Goal: Book appointment/travel/reservation

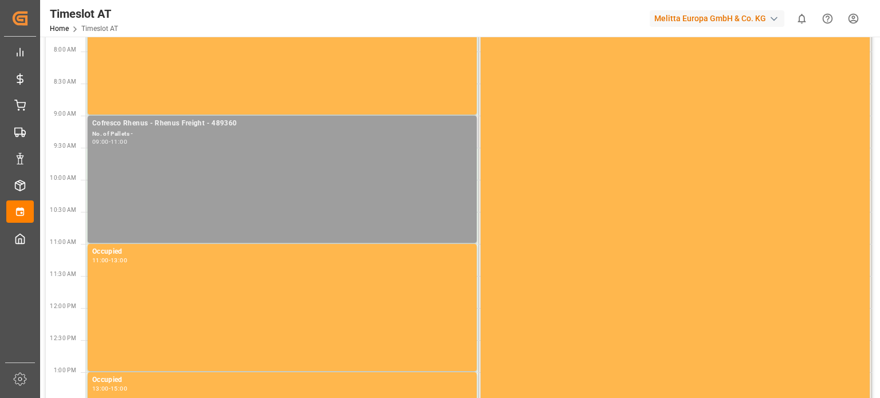
scroll to position [57, 0]
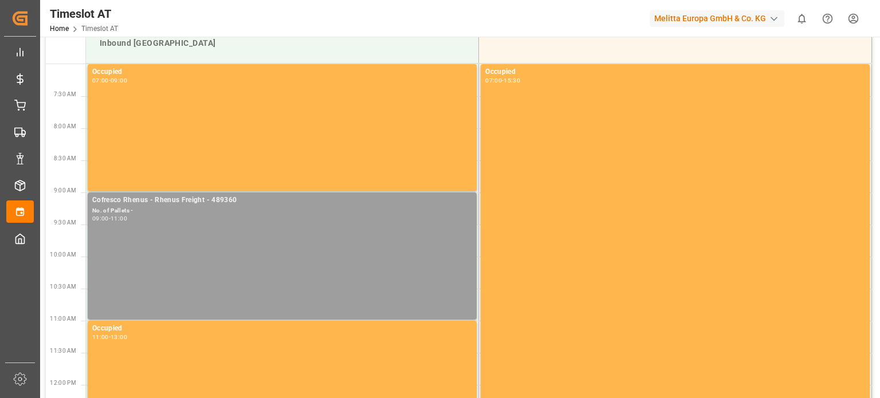
click at [246, 227] on div "Cofresco Rhenus - Rhenus Freight - 489360 No. of Pallets - 09:00 - 11:00" at bounding box center [282, 256] width 380 height 123
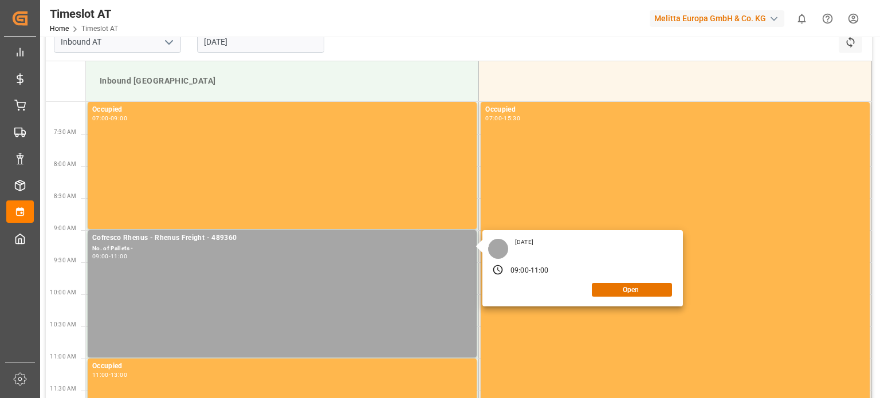
scroll to position [0, 0]
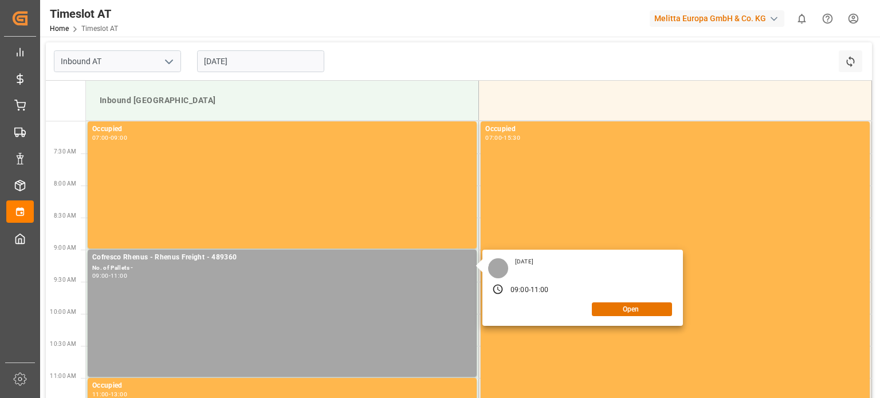
click at [222, 60] on input "[DATE]" at bounding box center [260, 61] width 127 height 22
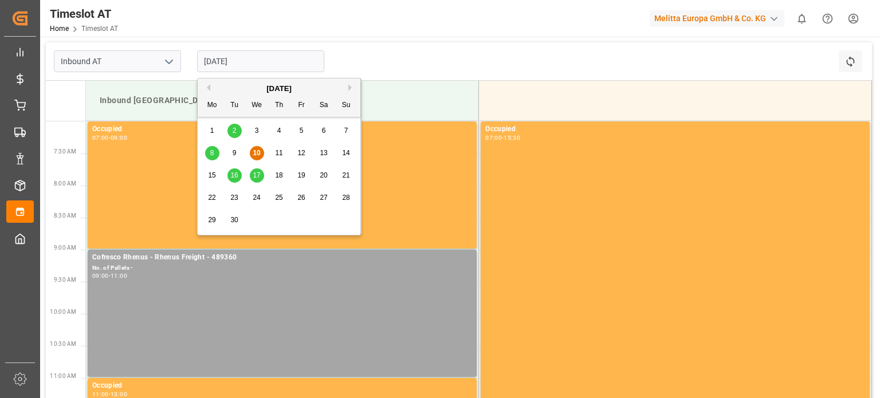
click at [277, 152] on span "11" at bounding box center [278, 153] width 7 height 8
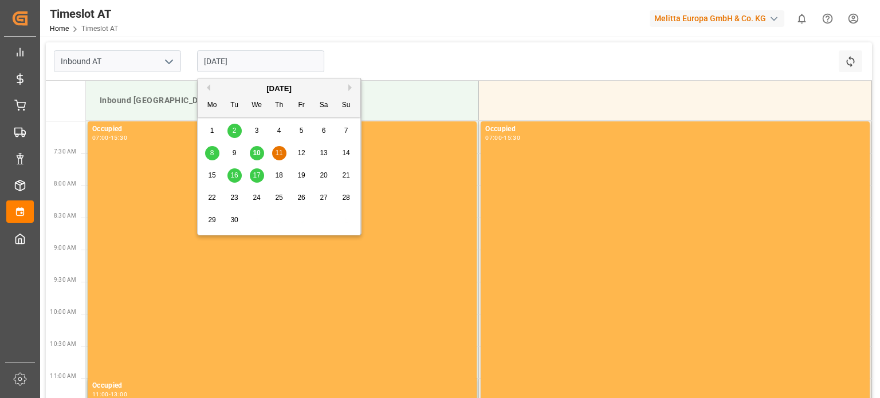
click at [288, 62] on input "[DATE]" at bounding box center [260, 61] width 127 height 22
click at [304, 155] on span "12" at bounding box center [300, 153] width 7 height 8
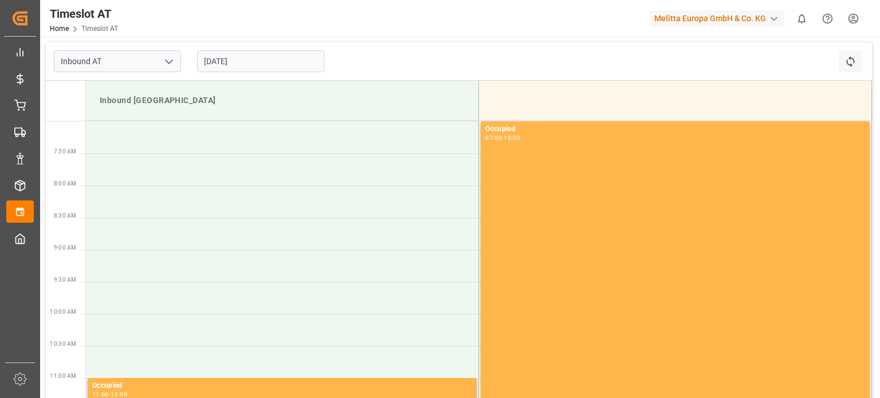
click at [259, 54] on input "[DATE]" at bounding box center [260, 61] width 127 height 22
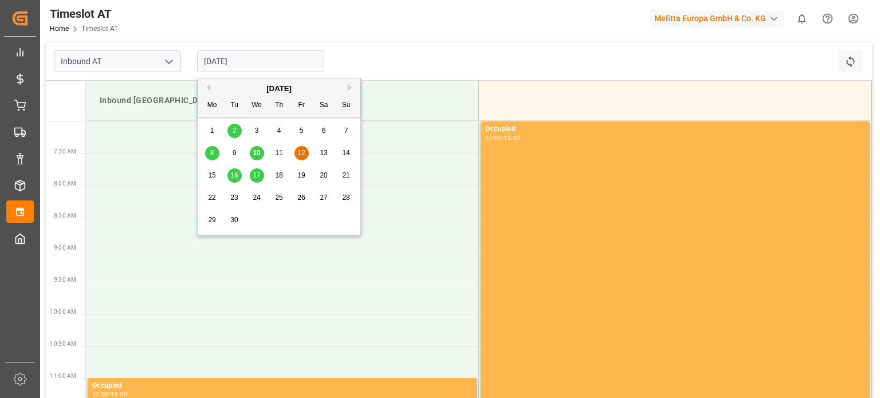
click at [237, 174] on span "16" at bounding box center [233, 175] width 7 height 8
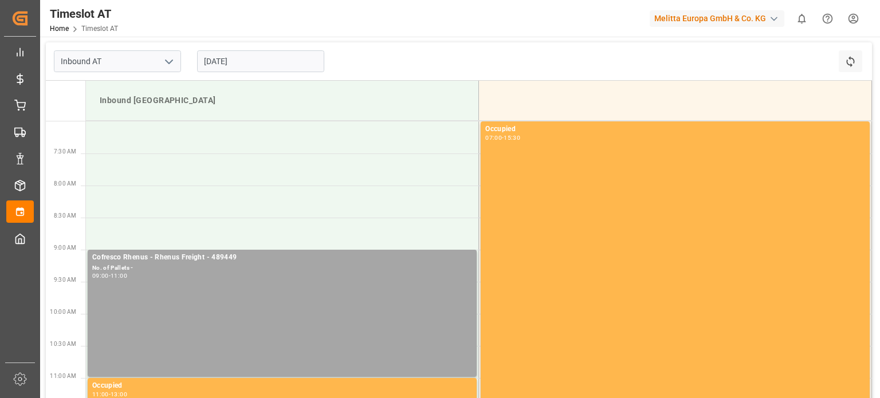
click at [258, 57] on input "[DATE]" at bounding box center [260, 61] width 127 height 22
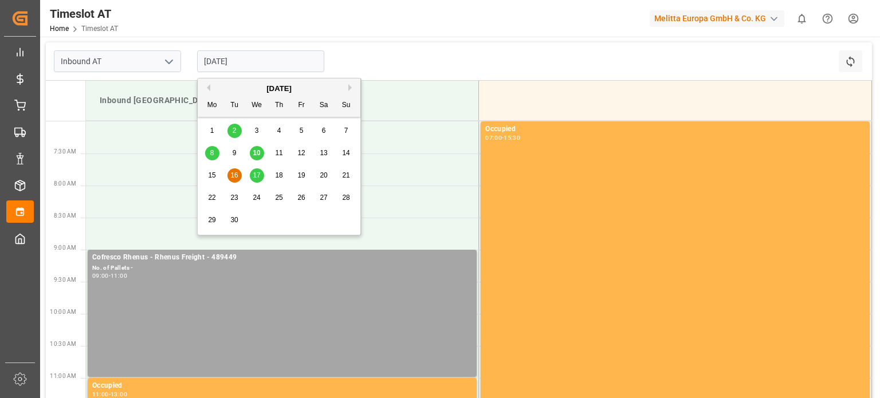
click at [300, 151] on span "12" at bounding box center [300, 153] width 7 height 8
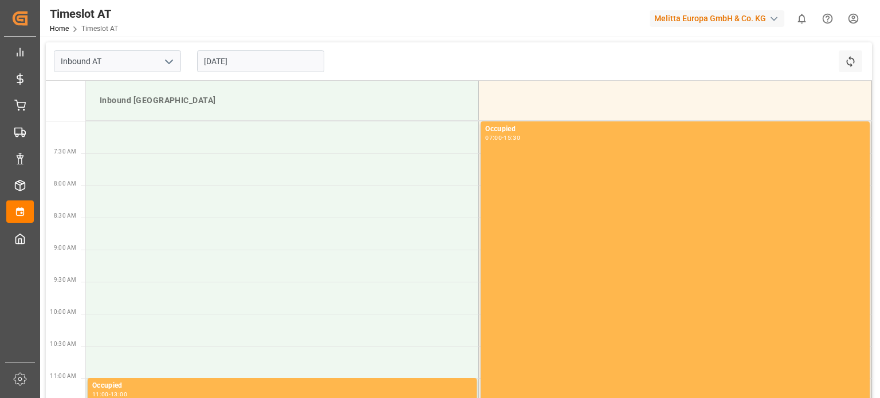
click at [250, 63] on input "[DATE]" at bounding box center [260, 61] width 127 height 22
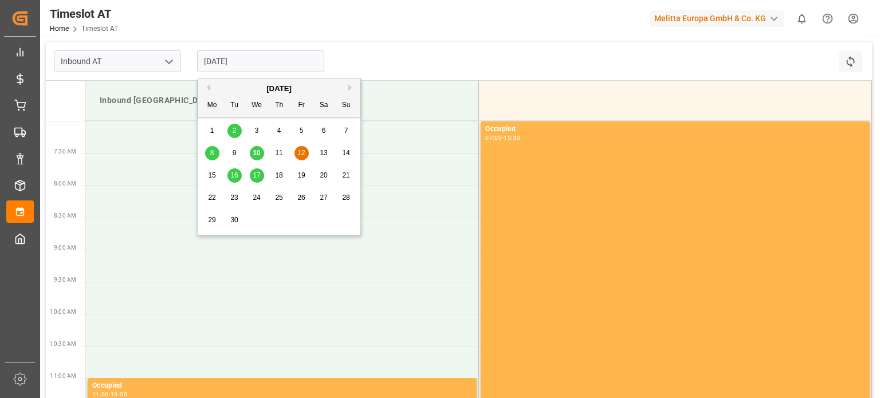
click at [280, 150] on span "11" at bounding box center [278, 153] width 7 height 8
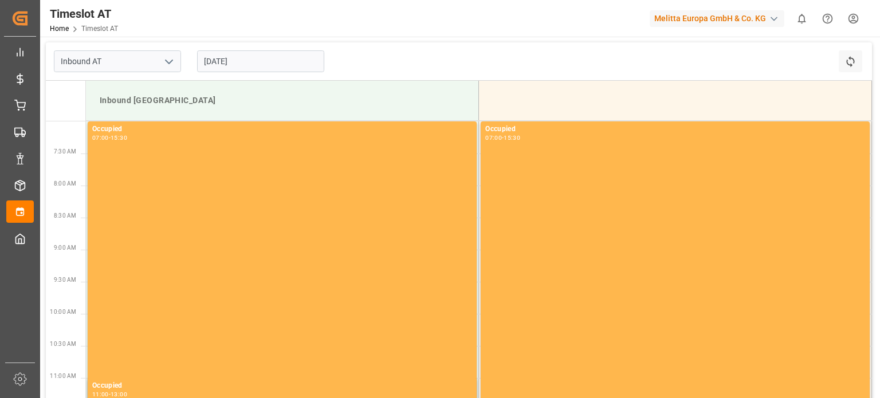
click at [257, 56] on input "[DATE]" at bounding box center [260, 61] width 127 height 22
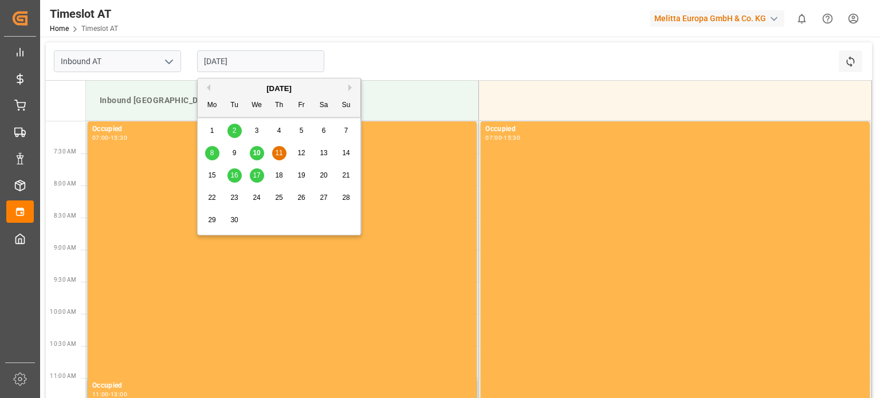
click at [254, 147] on div "10" at bounding box center [257, 154] width 14 height 14
type input "[DATE]"
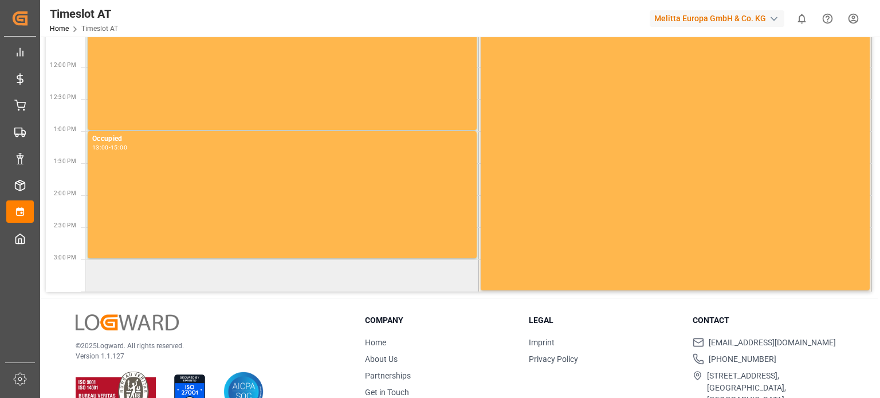
scroll to position [405, 0]
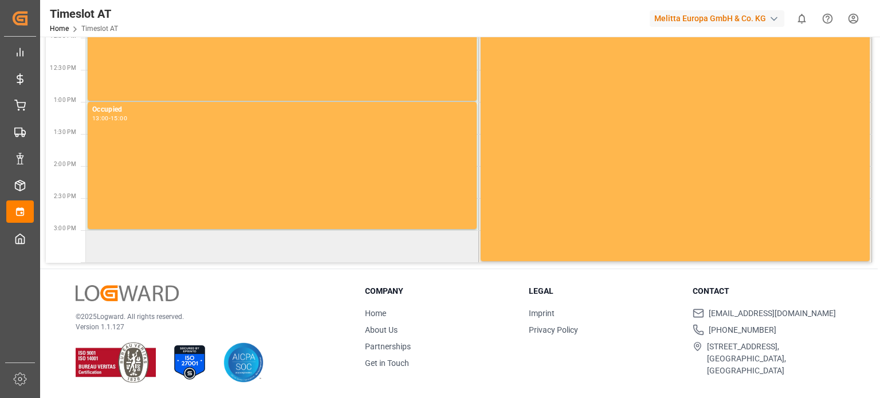
click at [174, 246] on td at bounding box center [282, 246] width 393 height 32
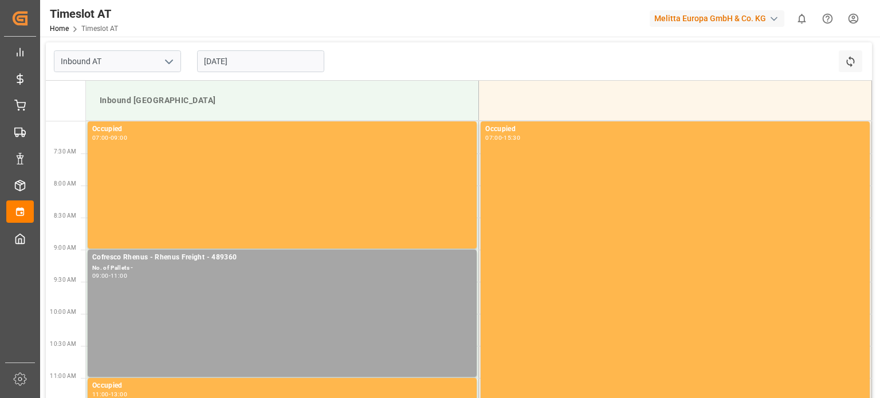
click at [240, 67] on input "[DATE]" at bounding box center [260, 61] width 127 height 22
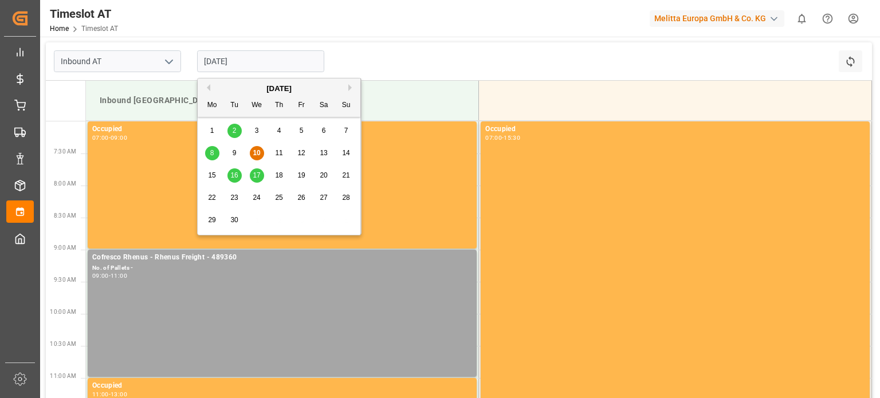
click at [239, 150] on div "9" at bounding box center [234, 154] width 14 height 14
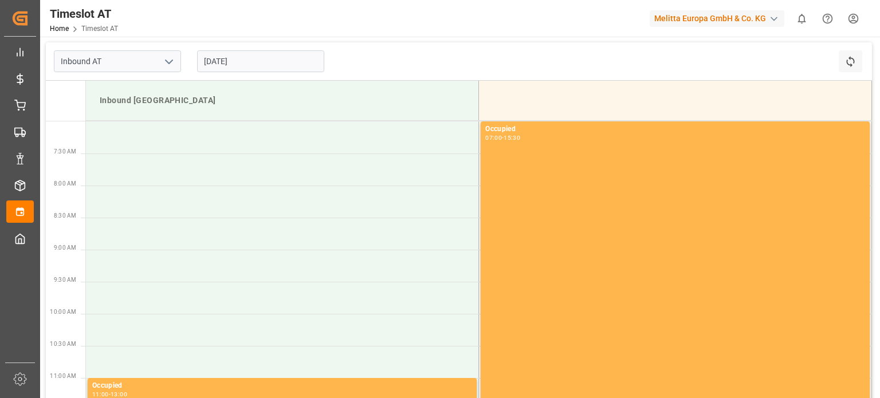
drag, startPoint x: 256, startPoint y: 58, endPoint x: 262, endPoint y: 68, distance: 12.4
click at [257, 58] on input "[DATE]" at bounding box center [260, 61] width 127 height 22
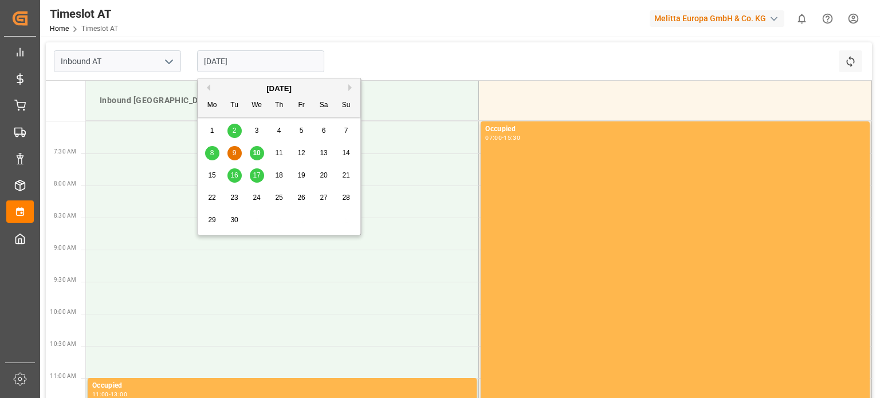
drag, startPoint x: 259, startPoint y: 144, endPoint x: 258, endPoint y: 151, distance: 6.9
click at [259, 146] on div "8 9 10 11 12 13 14" at bounding box center [279, 153] width 156 height 22
click at [257, 154] on span "10" at bounding box center [256, 153] width 7 height 8
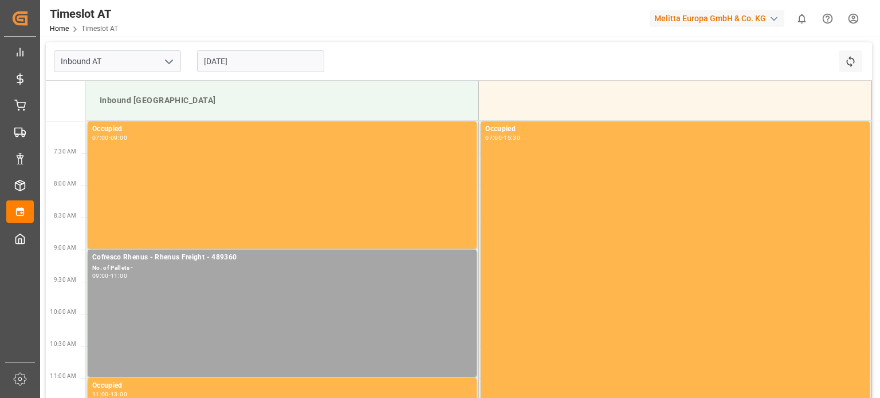
drag, startPoint x: 268, startPoint y: 65, endPoint x: 271, endPoint y: 73, distance: 8.2
click at [268, 68] on input "[DATE]" at bounding box center [260, 61] width 127 height 22
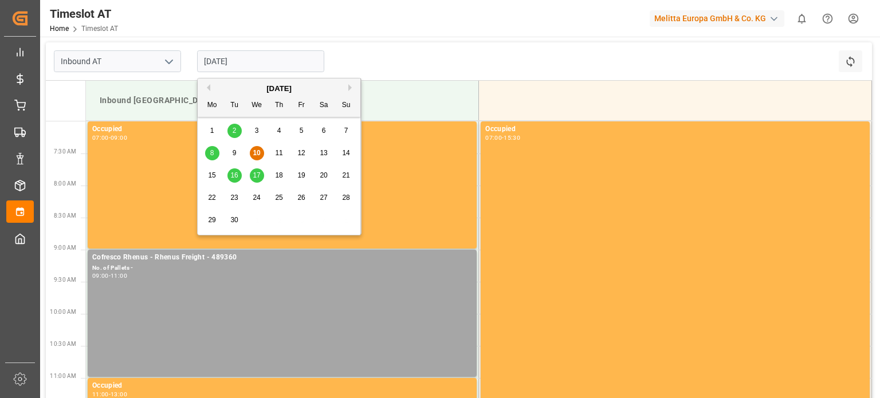
click at [282, 154] on span "11" at bounding box center [278, 153] width 7 height 8
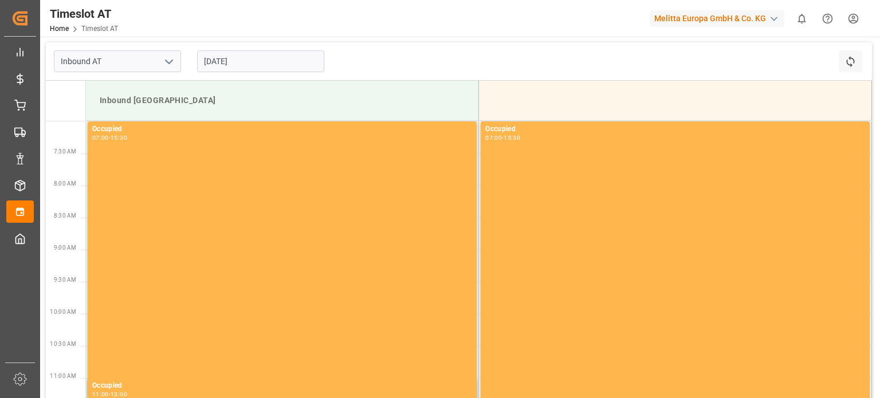
click at [266, 64] on input "[DATE]" at bounding box center [260, 61] width 127 height 22
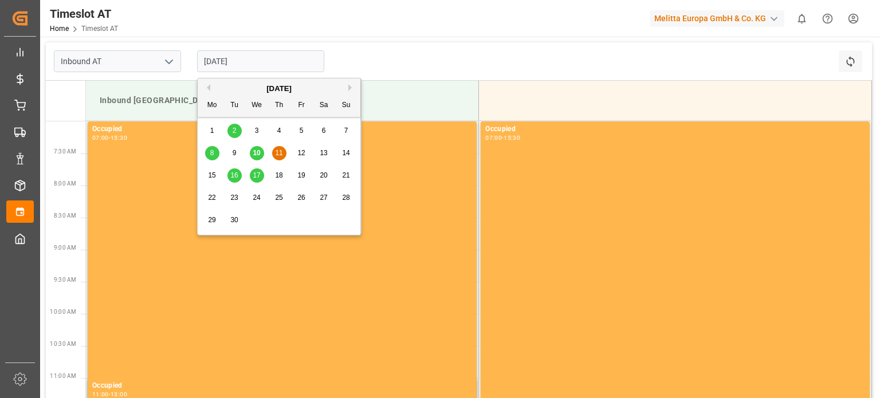
click at [311, 155] on div "8 9 10 11 12 13 14" at bounding box center [279, 153] width 156 height 22
click at [306, 155] on div "12" at bounding box center [302, 154] width 14 height 14
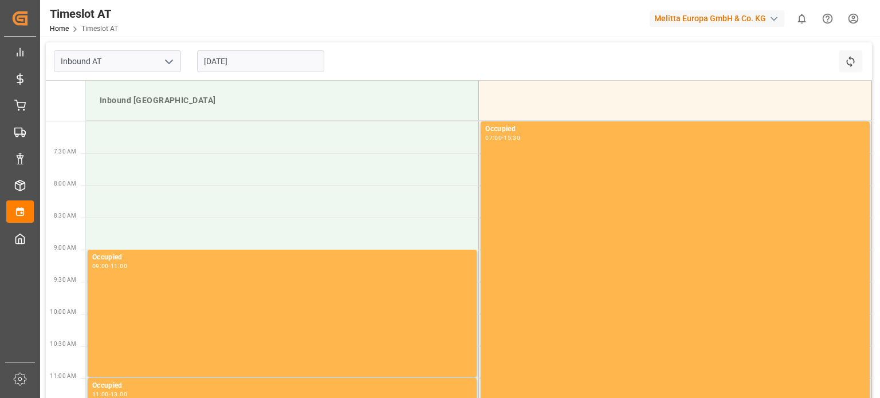
click at [227, 69] on input "[DATE]" at bounding box center [260, 61] width 127 height 22
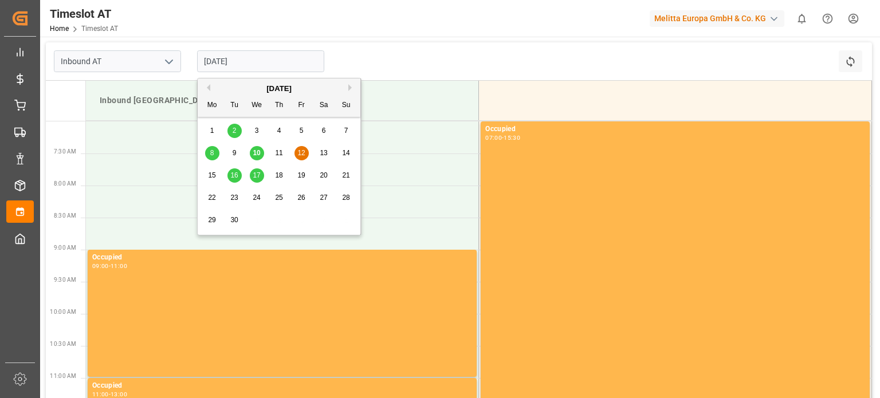
click at [254, 158] on div "10" at bounding box center [257, 154] width 14 height 14
type input "[DATE]"
